Goal: Find contact information: Find contact information

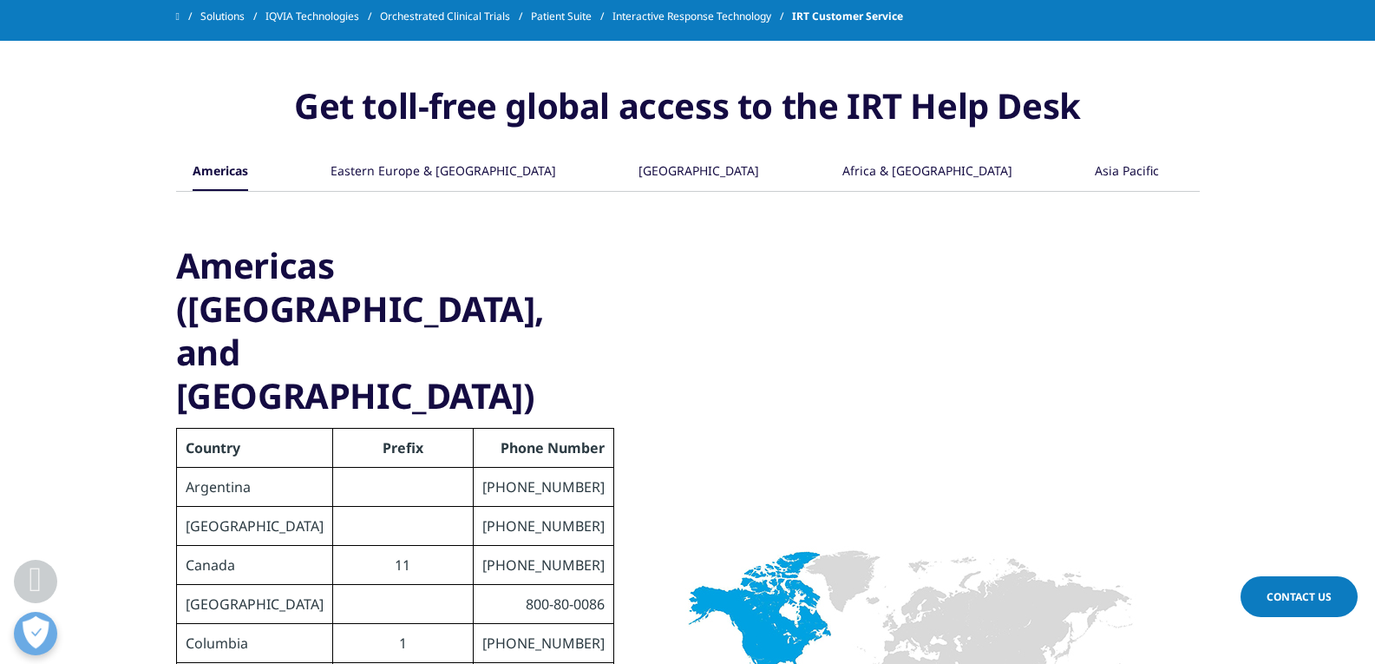
scroll to position [520, 0]
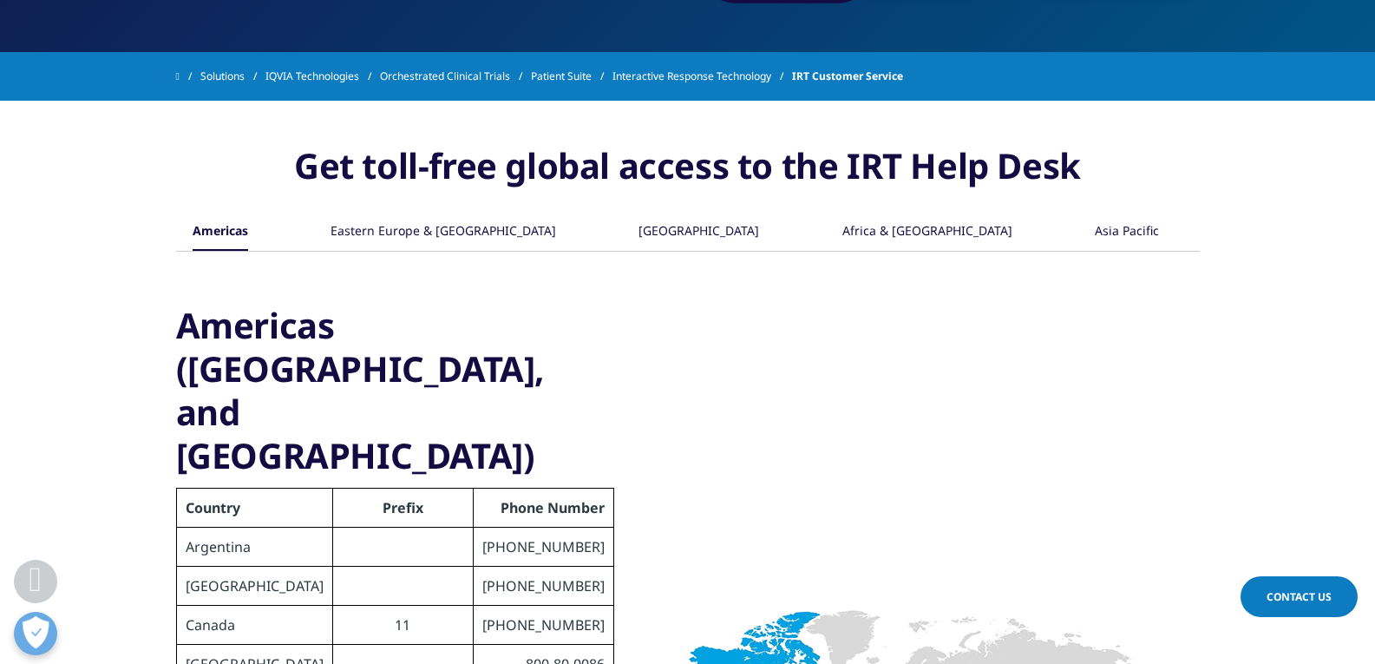
click at [1128, 232] on div "Asia Pacific" at bounding box center [1127, 231] width 64 height 37
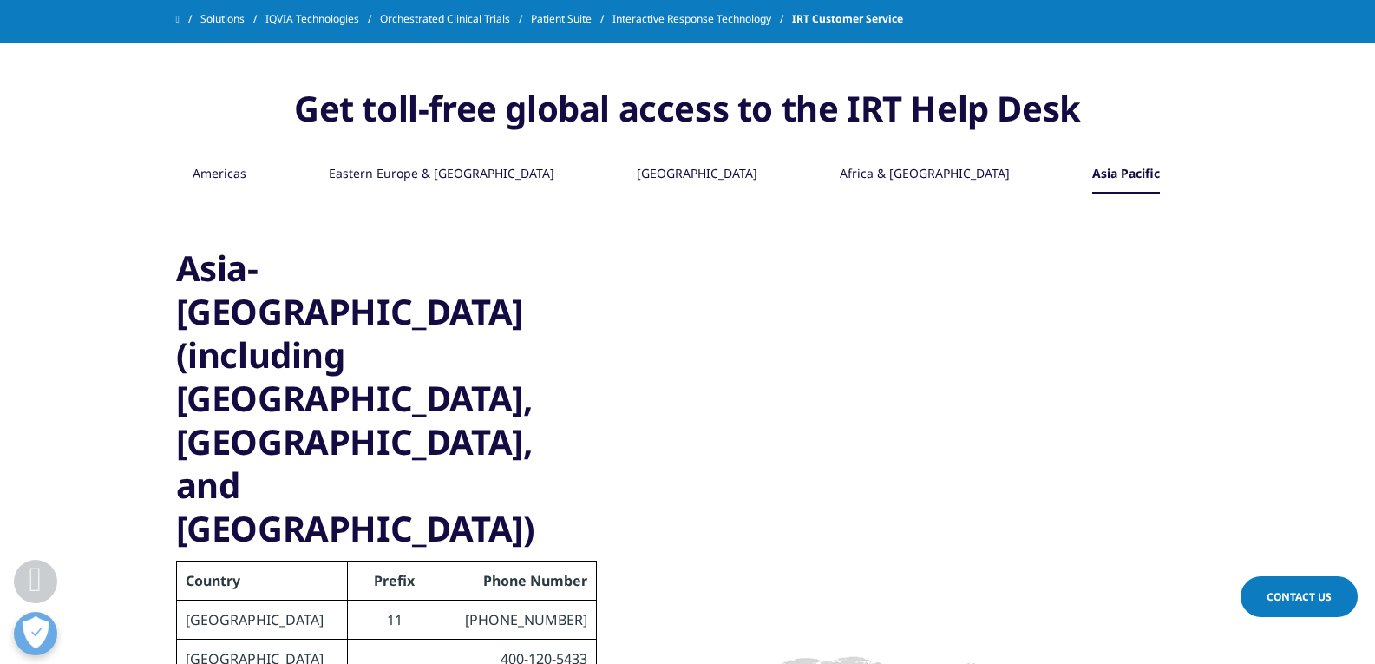
scroll to position [607, 0]
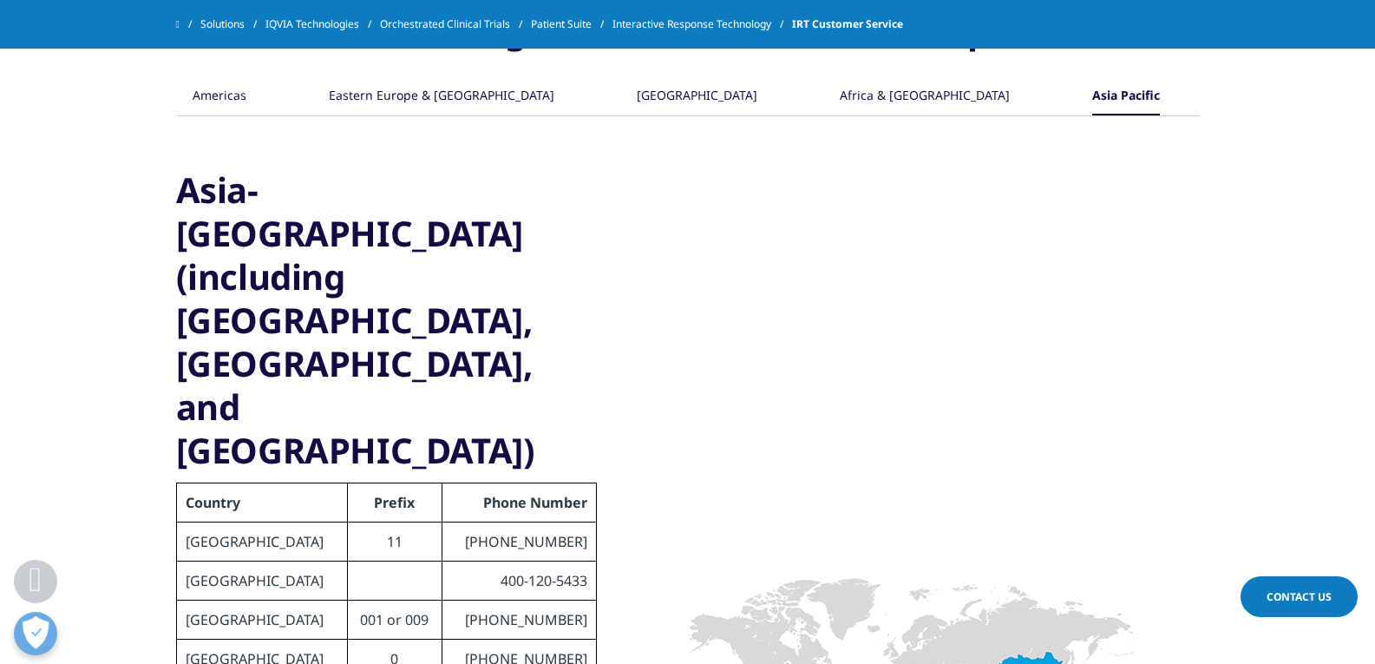
drag, startPoint x: 498, startPoint y: 521, endPoint x: 589, endPoint y: 527, distance: 91.2
click at [536, 639] on td "[PHONE_NUMBER]" at bounding box center [519, 658] width 154 height 39
drag, startPoint x: 500, startPoint y: 527, endPoint x: 585, endPoint y: 515, distance: 85.7
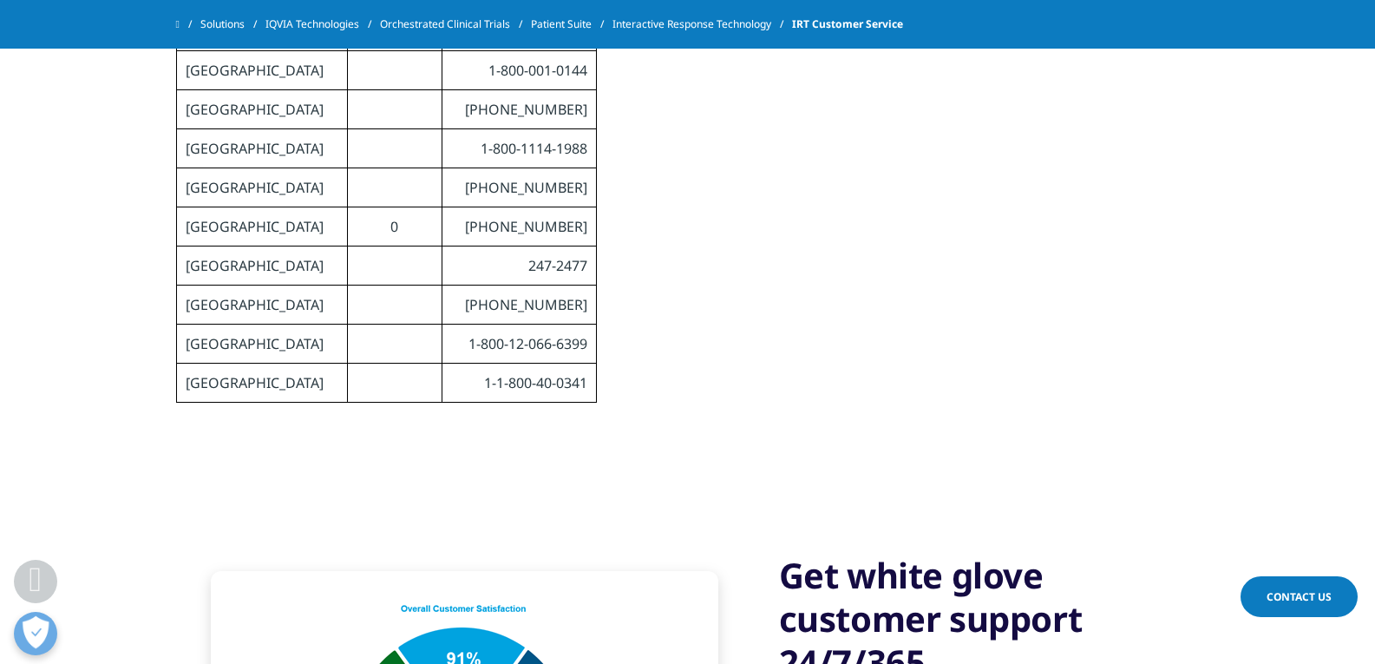
scroll to position [1475, 0]
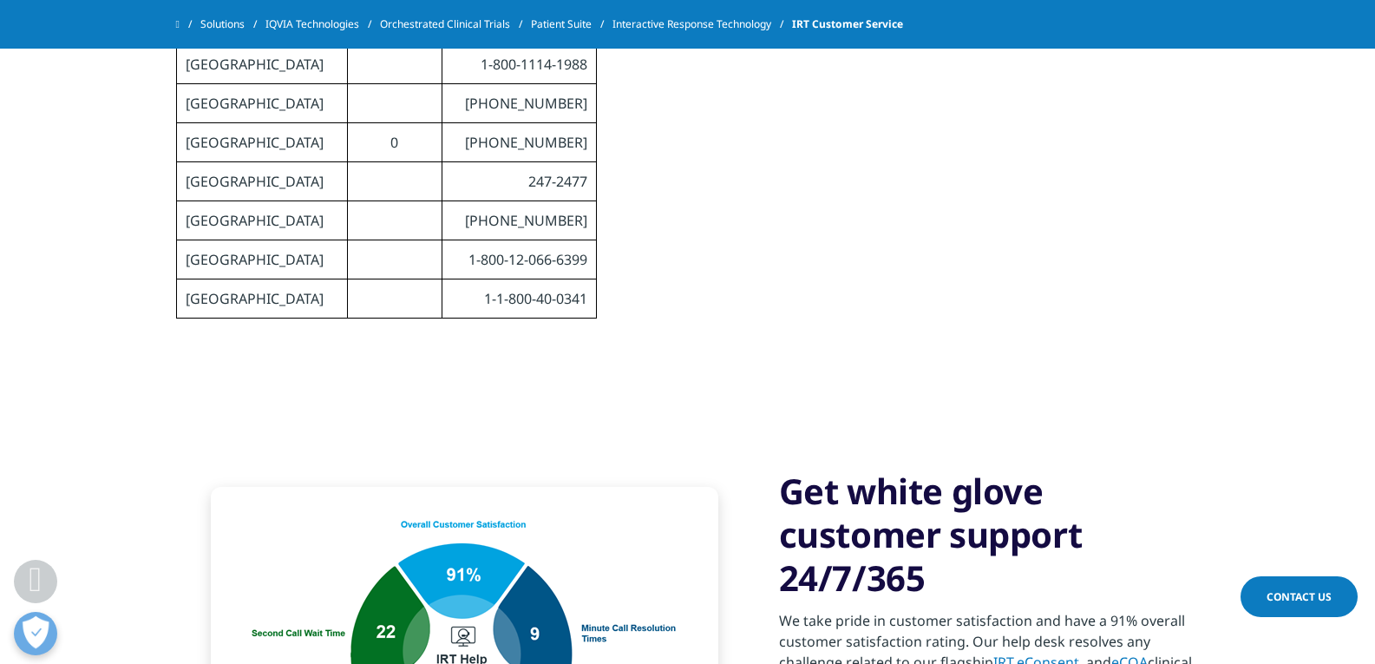
click at [1289, 591] on span "Contact Us" at bounding box center [1298, 596] width 65 height 15
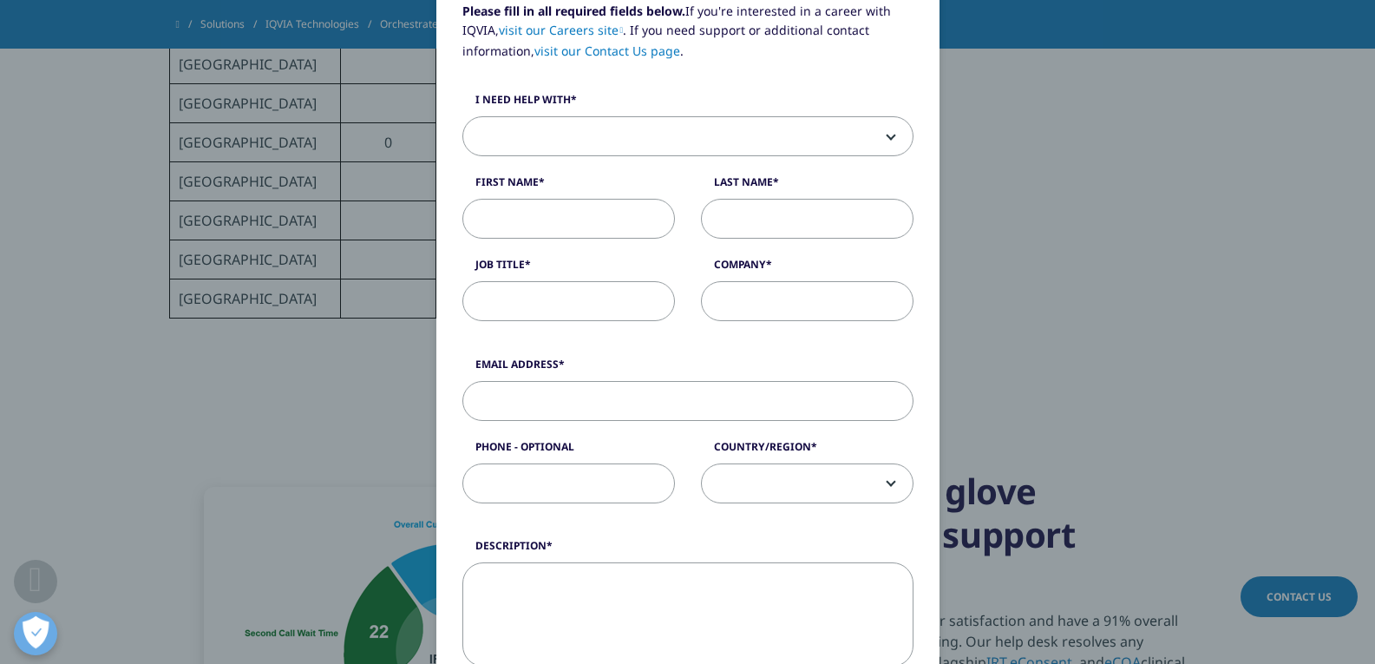
scroll to position [87, 0]
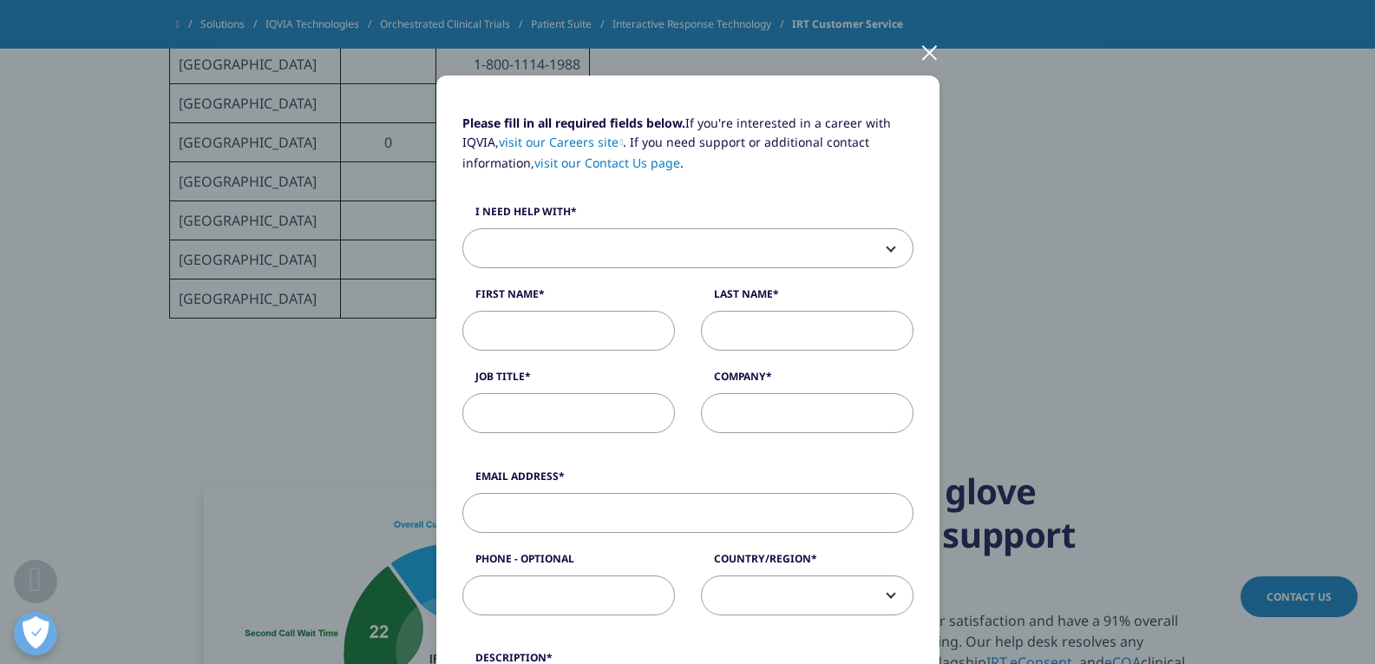
click at [883, 234] on span at bounding box center [687, 249] width 449 height 40
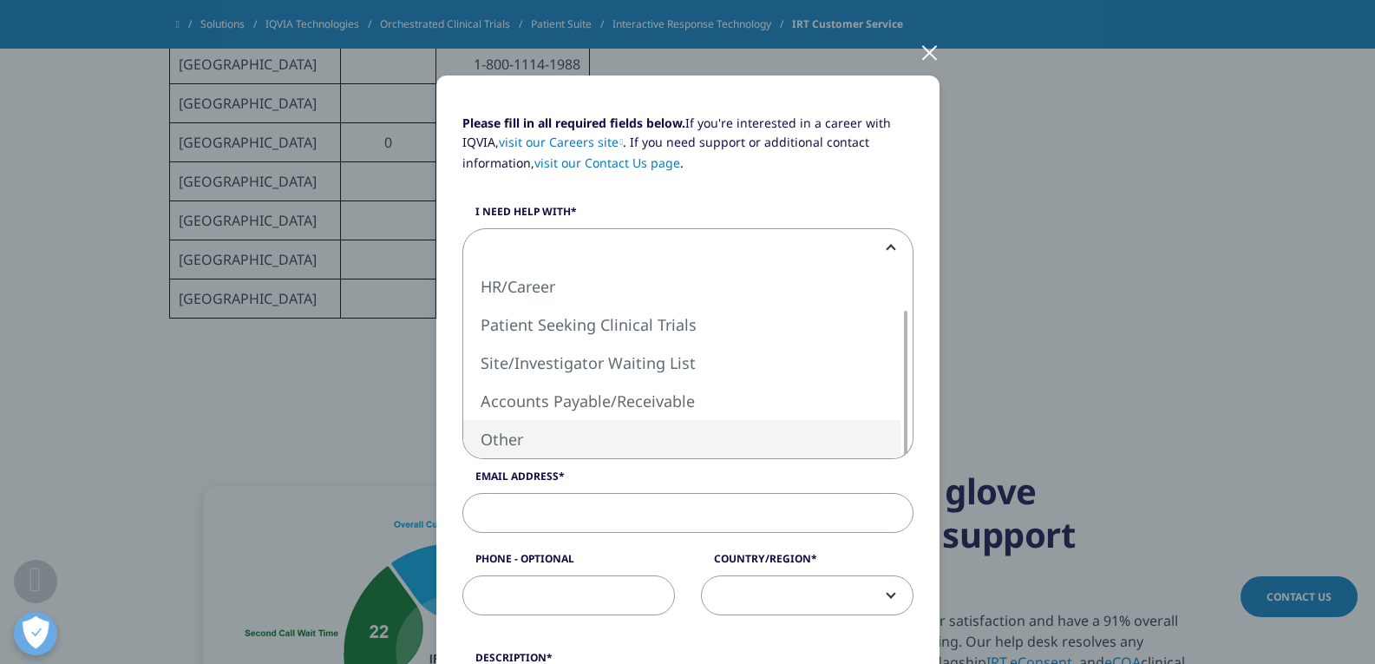
select select "Other"
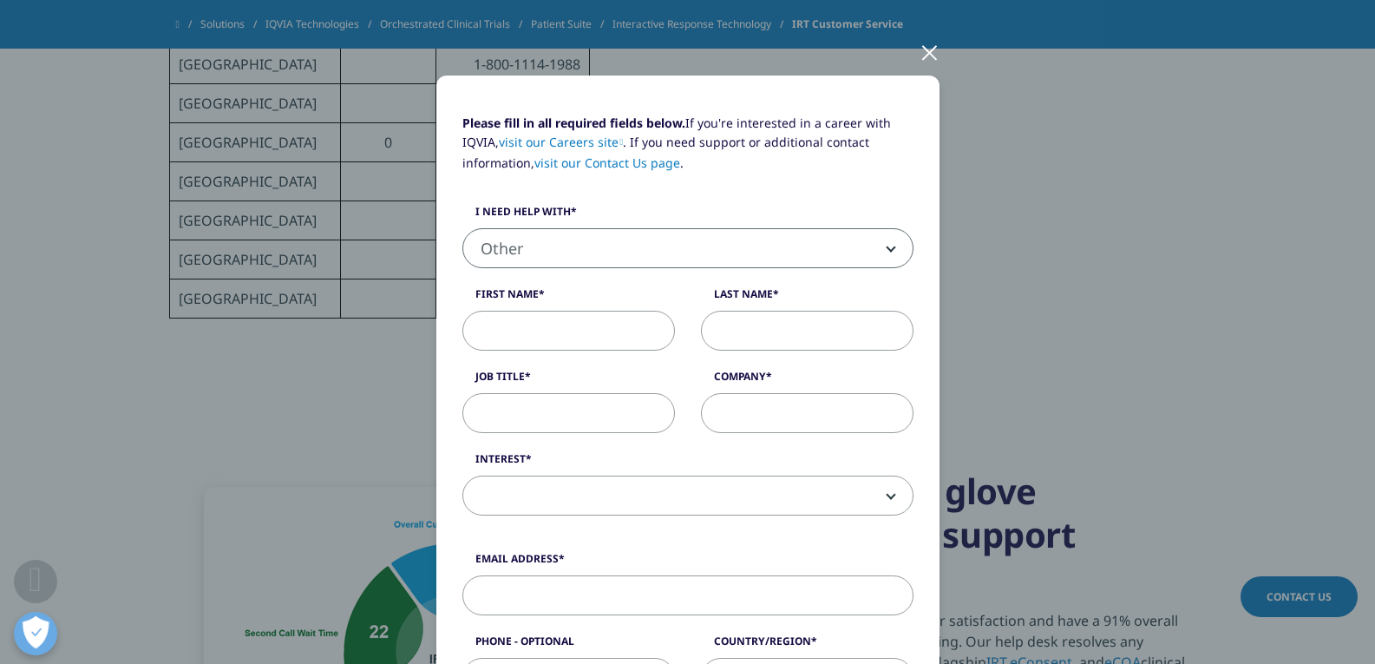
click at [511, 297] on label "First Name" at bounding box center [568, 298] width 213 height 24
click at [511, 311] on input "First Name" at bounding box center [568, 331] width 213 height 40
click at [518, 331] on input "First Name" at bounding box center [568, 331] width 213 height 40
click at [567, 414] on input "Job Title" at bounding box center [568, 413] width 213 height 40
click at [753, 412] on input "Company" at bounding box center [807, 413] width 213 height 40
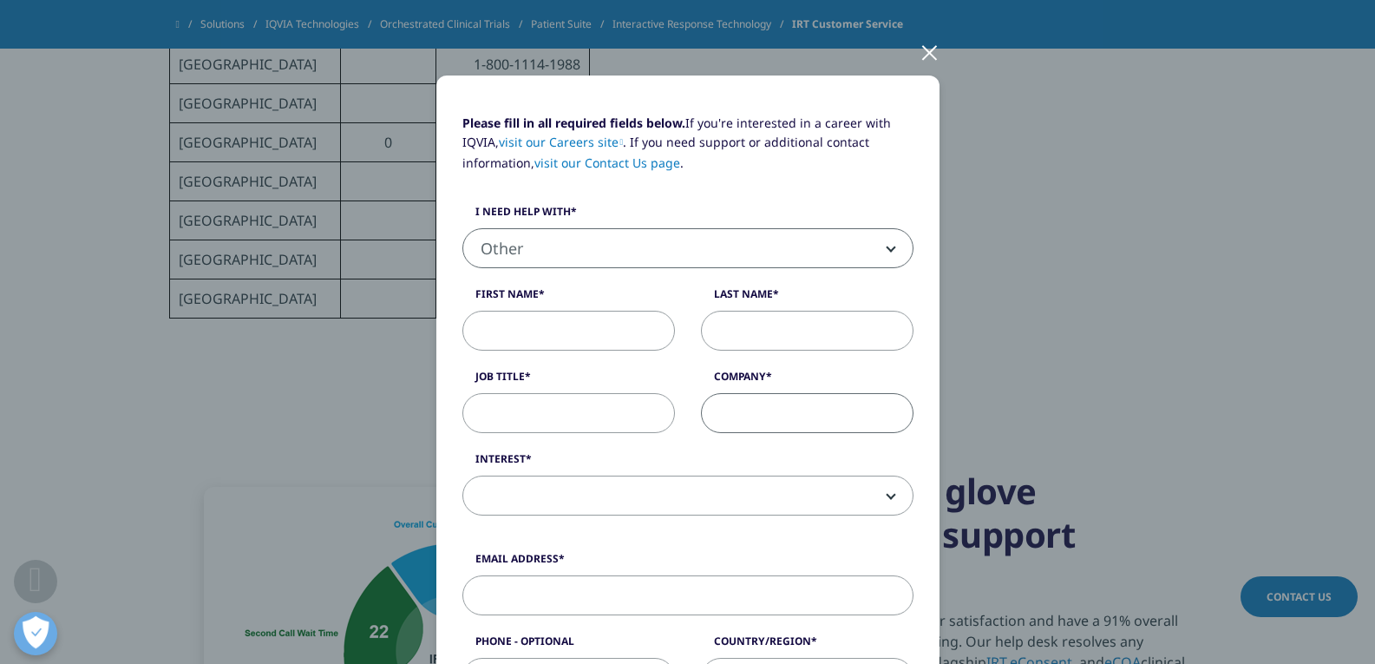
click at [559, 496] on span at bounding box center [687, 496] width 449 height 40
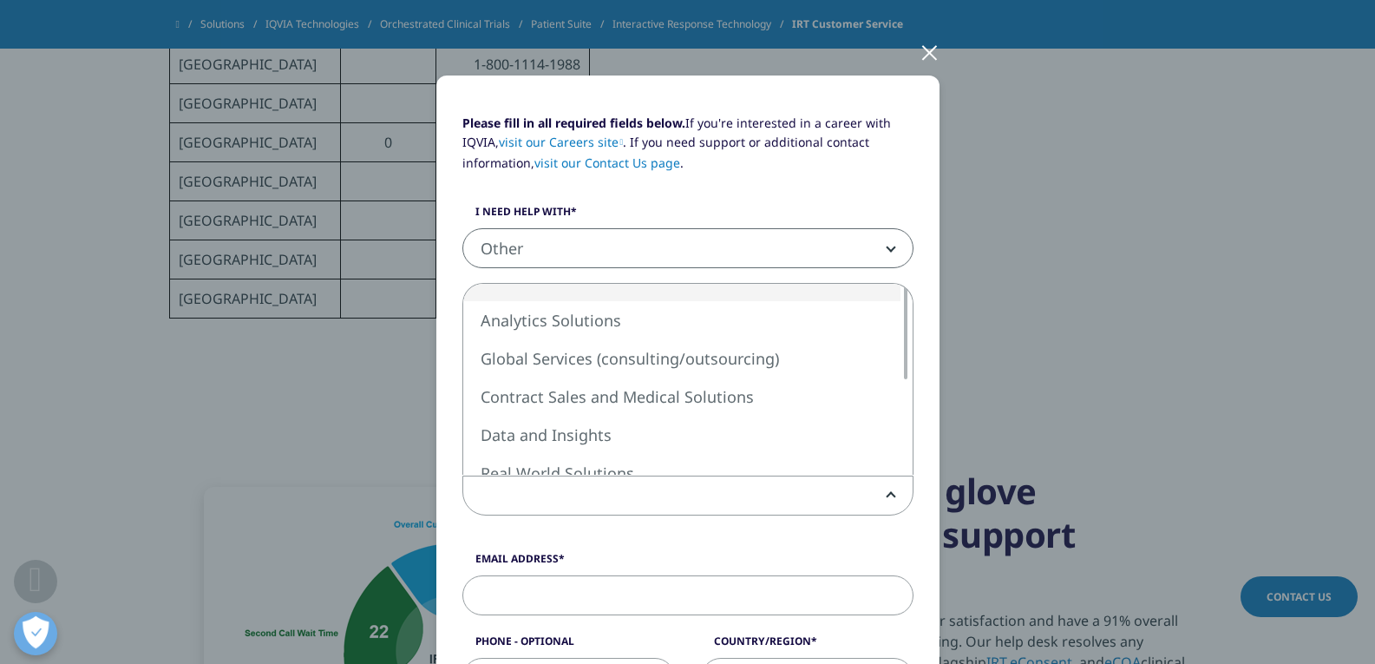
click at [236, 186] on div "Please fill in all required fields below. If you're interested in a career with…" at bounding box center [688, 675] width 1024 height 1525
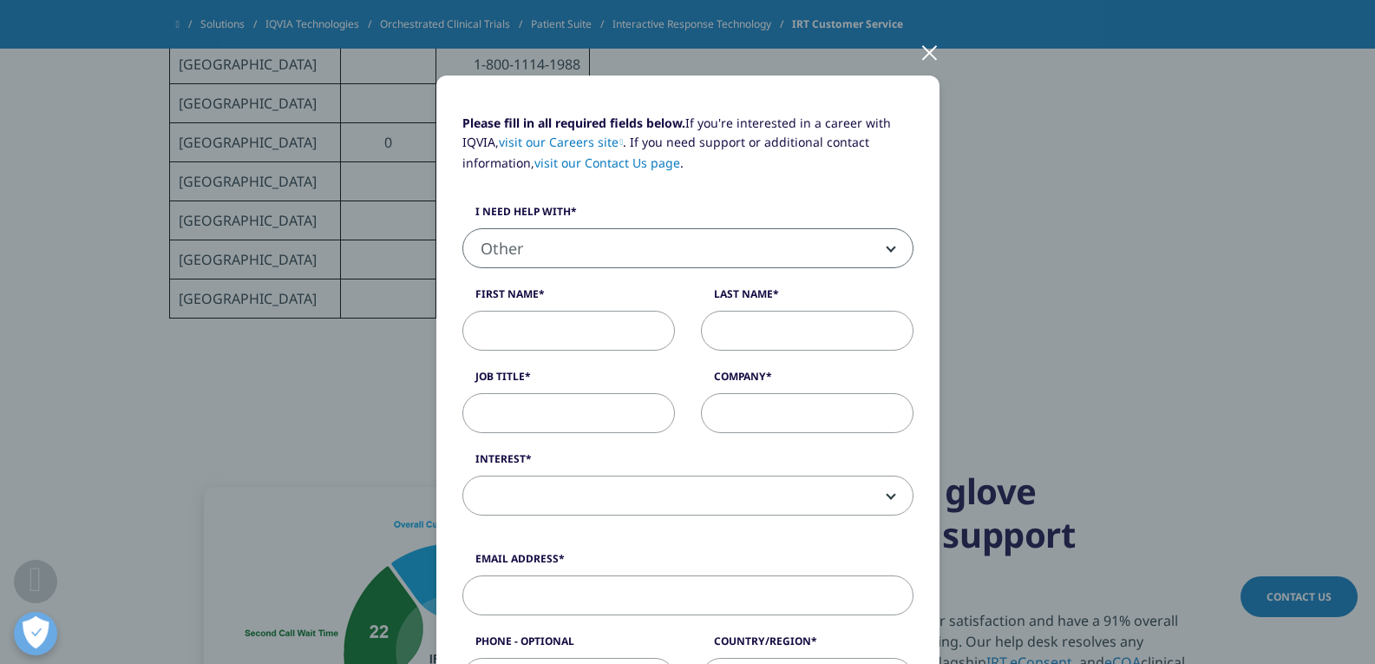
click at [935, 49] on div "Please fill in all required fields below. If you're interested in a career with…" at bounding box center [688, 675] width 1024 height 1525
click at [928, 54] on div at bounding box center [929, 52] width 20 height 48
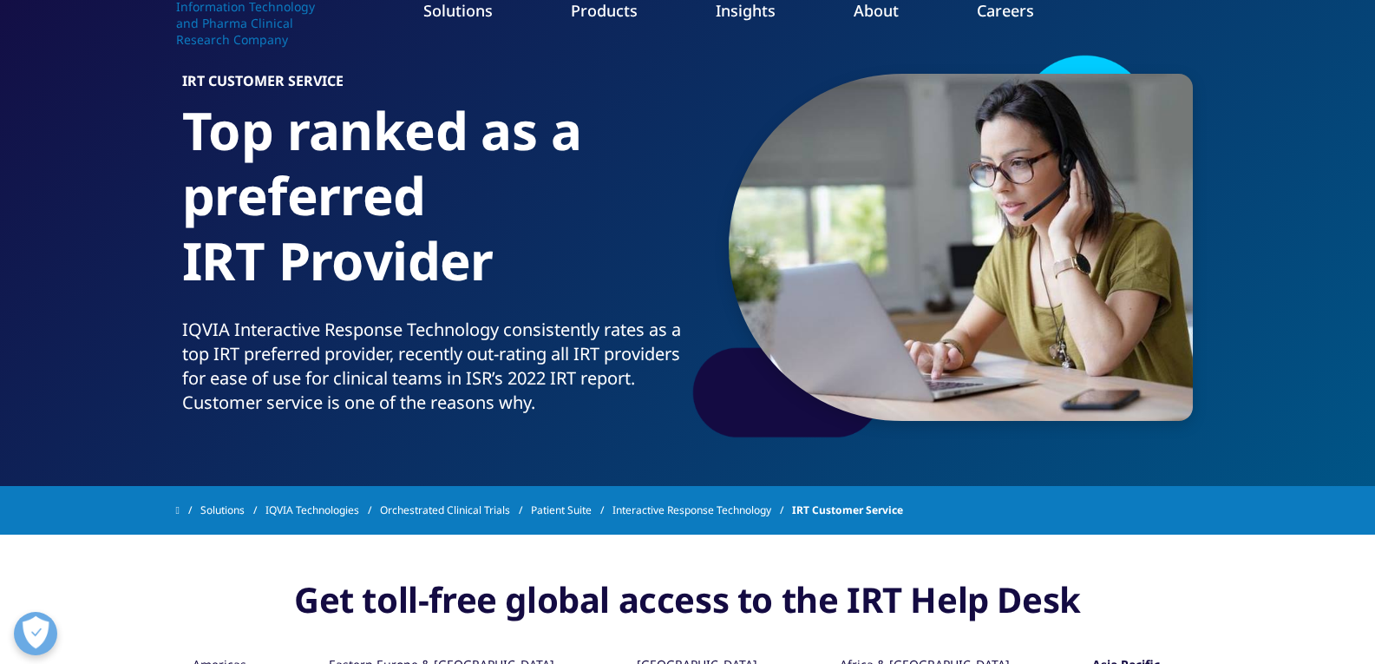
click at [877, 10] on link "About" at bounding box center [876, 10] width 45 height 21
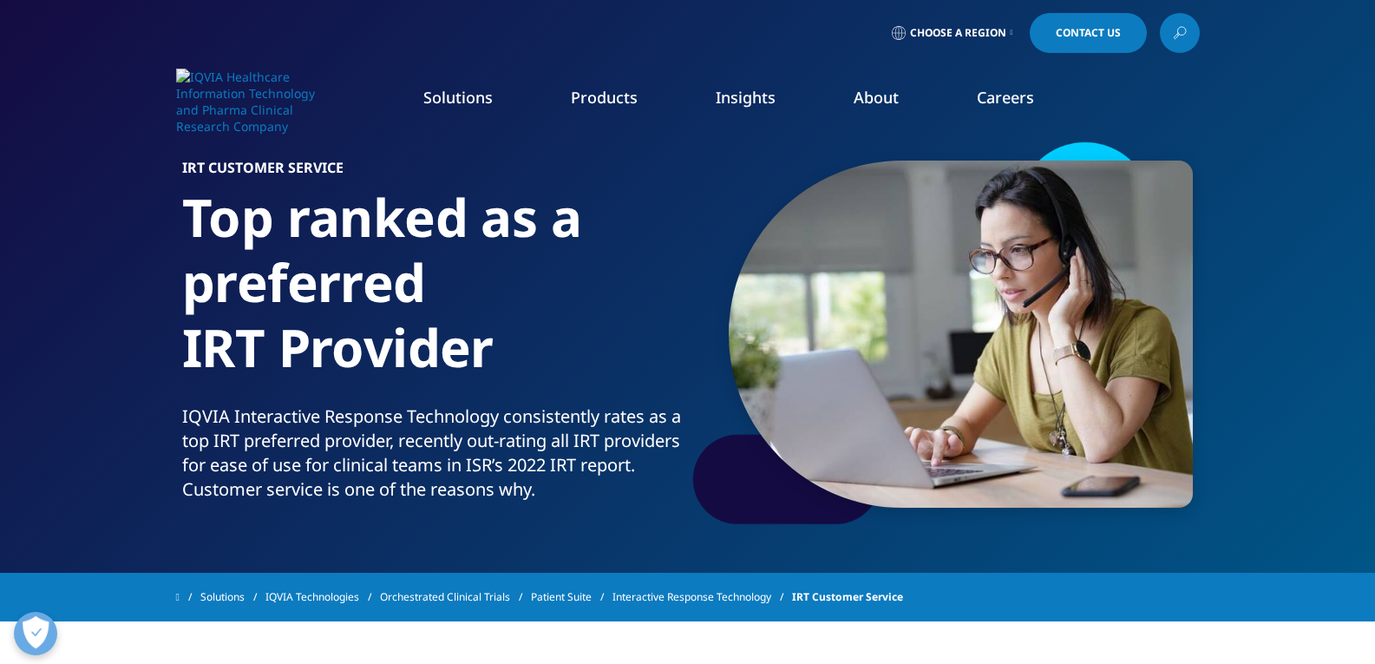
click at [875, 97] on link "About" at bounding box center [876, 97] width 45 height 21
click at [1084, 28] on span "Contact Us" at bounding box center [1088, 33] width 65 height 10
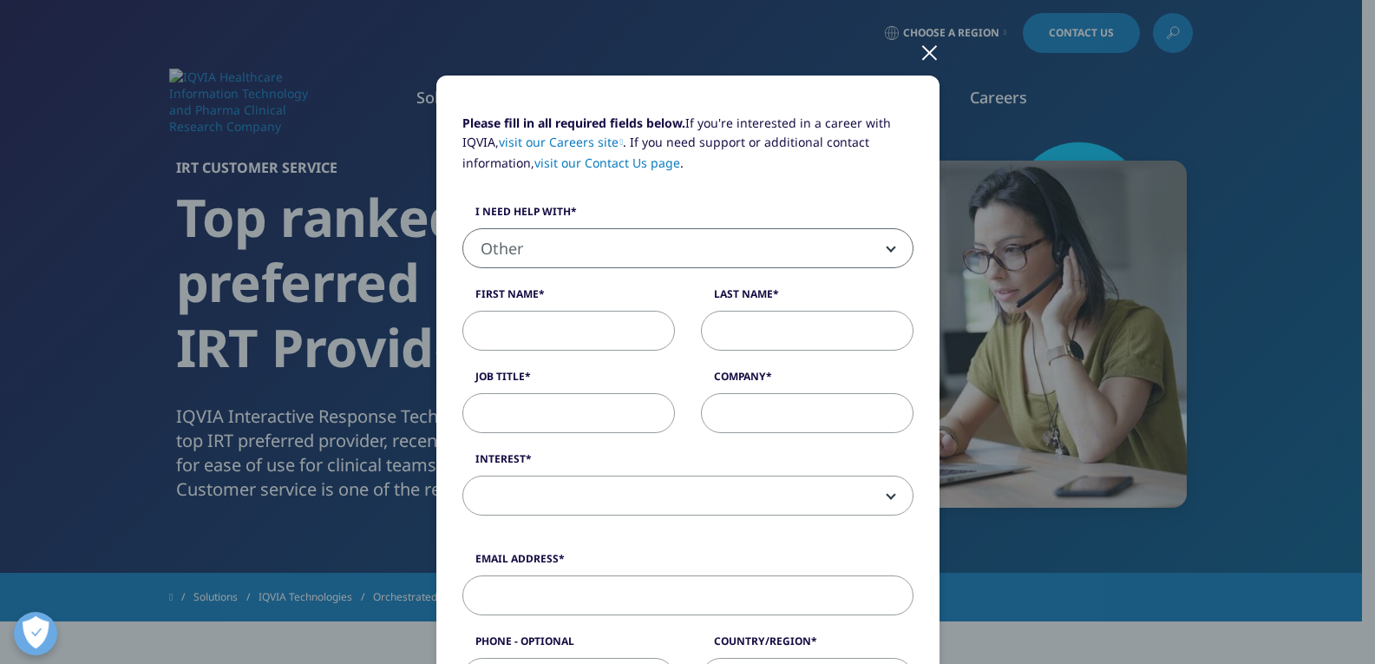
click at [1053, 164] on div "Please fill in all required fields below. If you're interested in a career with…" at bounding box center [688, 675] width 1024 height 1525
click at [941, 58] on div "Please fill in all required fields below. If you're interested in a career with…" at bounding box center [688, 675] width 1024 height 1525
click at [896, 46] on div "Please fill in all required fields below. If you're interested in a career with…" at bounding box center [688, 675] width 1024 height 1525
click at [909, 55] on div "Please fill in all required fields below. If you're interested in a career with…" at bounding box center [688, 675] width 1024 height 1525
click at [919, 55] on div at bounding box center [929, 52] width 20 height 48
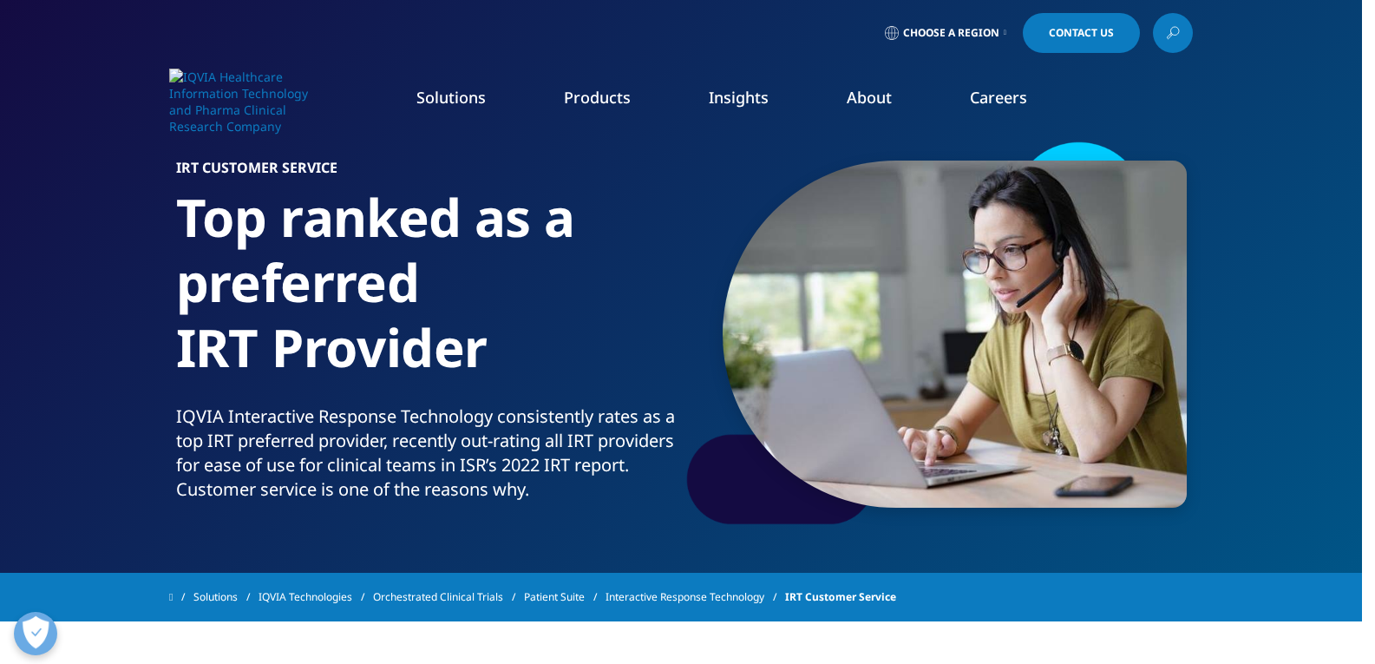
click at [962, 43] on link "Choose a Region" at bounding box center [945, 33] width 128 height 40
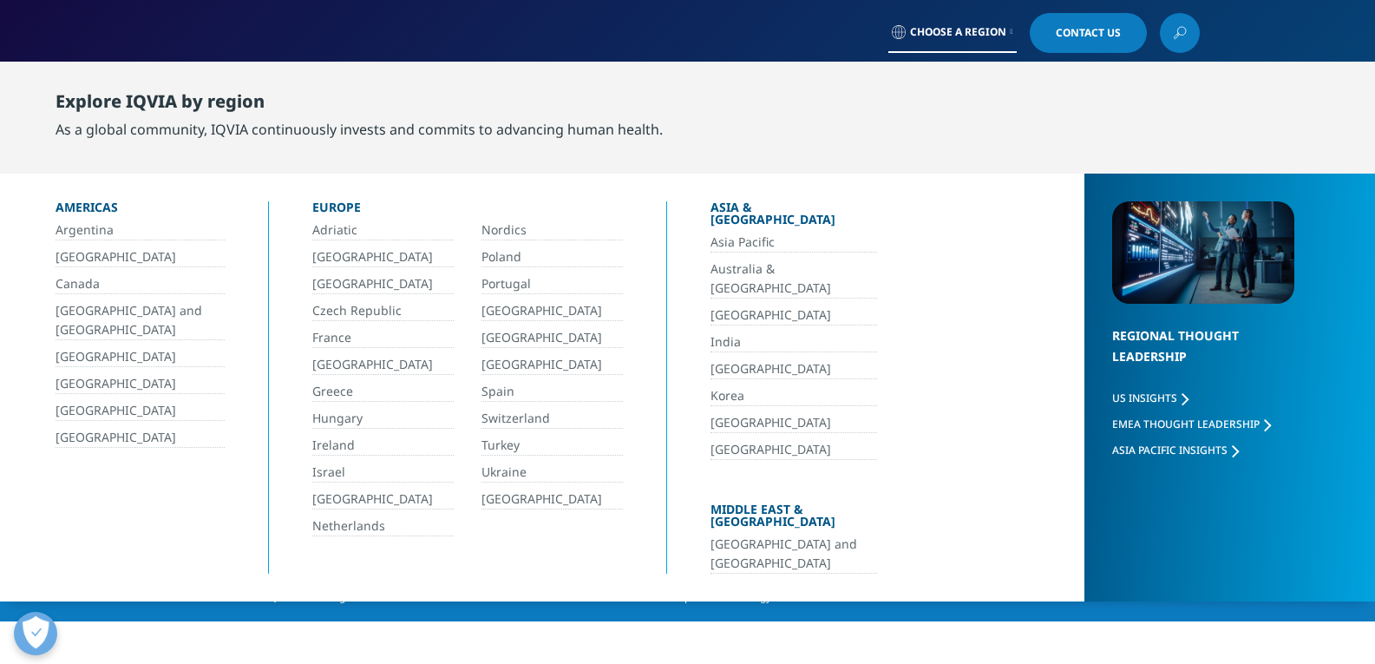
click at [742, 332] on link "India" at bounding box center [793, 342] width 167 height 20
